Goal: Learn about a topic

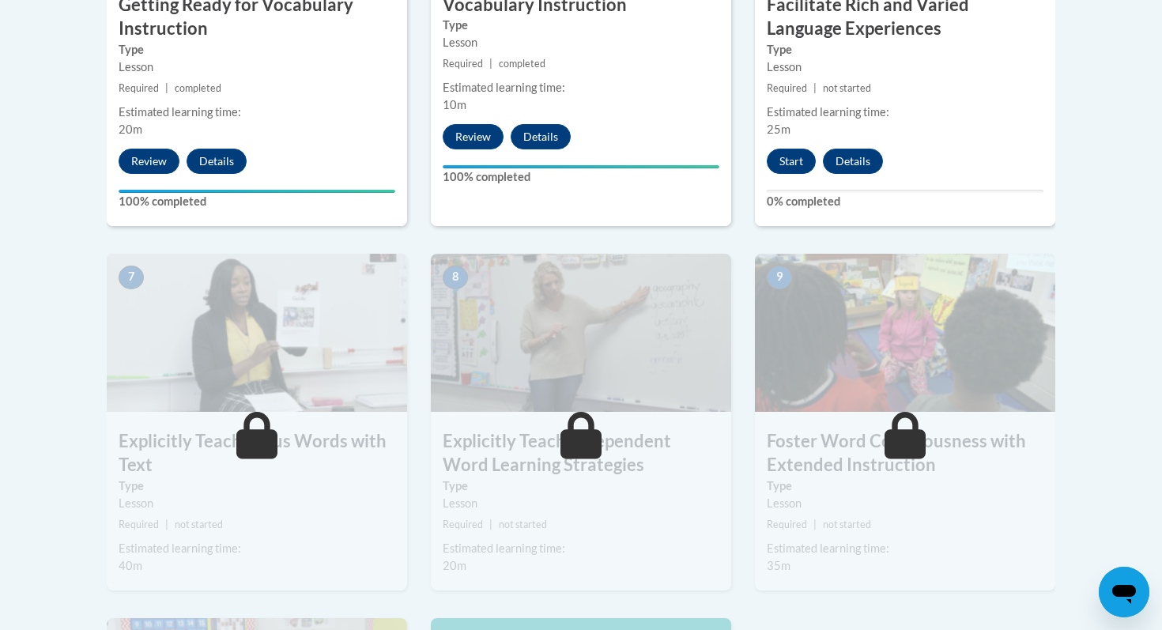
scroll to position [1151, 0]
click at [791, 160] on button "Start" at bounding box center [791, 160] width 49 height 25
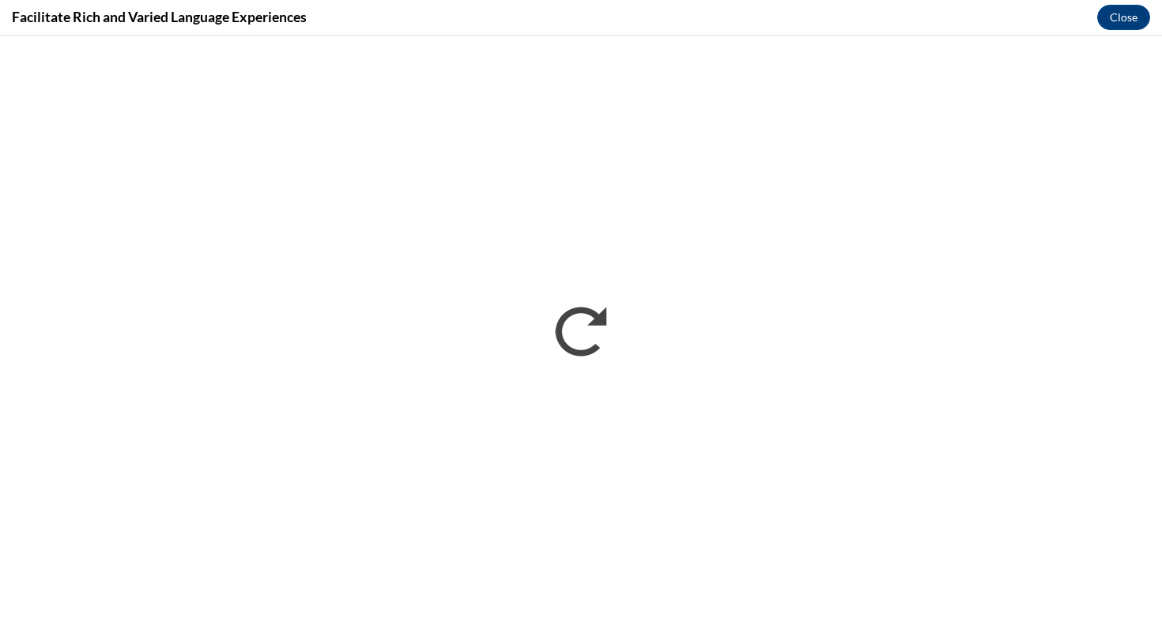
scroll to position [0, 0]
